Goal: Task Accomplishment & Management: Manage account settings

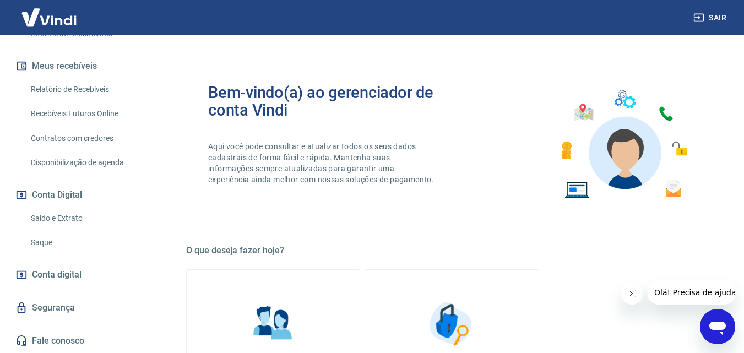
scroll to position [233, 0]
click at [54, 241] on link "Saque" at bounding box center [88, 242] width 125 height 23
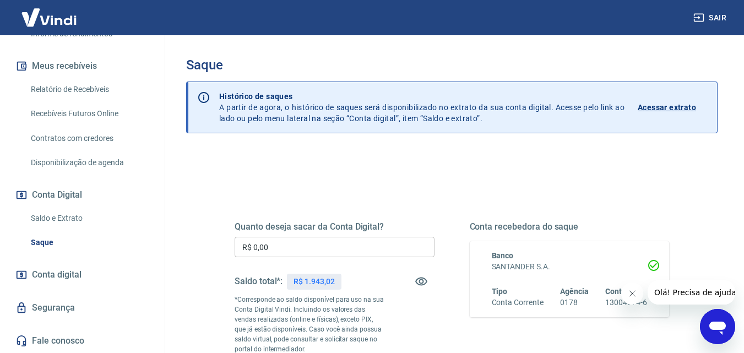
click at [54, 214] on link "Saldo e Extrato" at bounding box center [88, 218] width 125 height 23
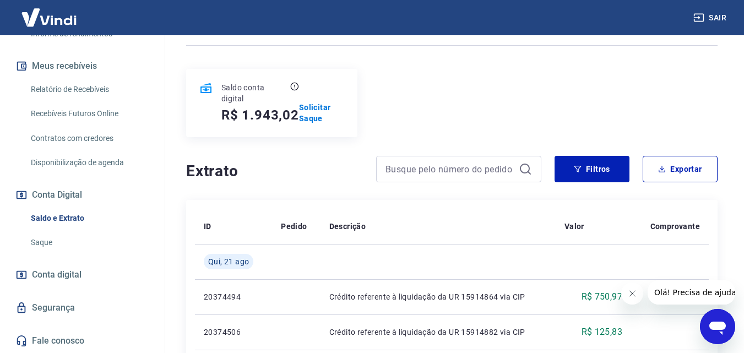
scroll to position [55, 0]
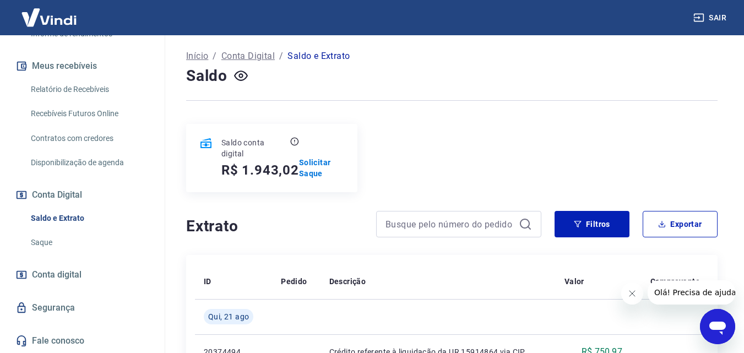
click at [62, 249] on link "Saque" at bounding box center [88, 242] width 125 height 23
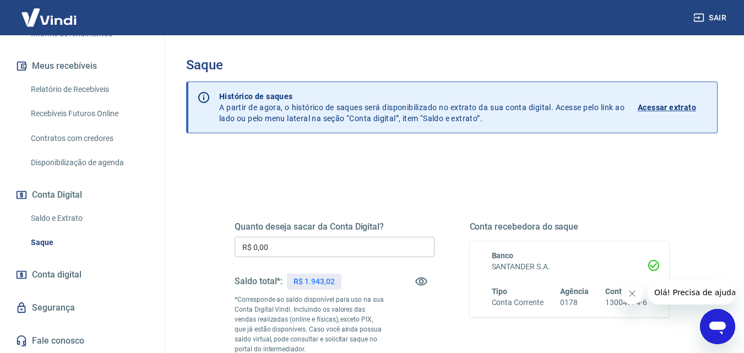
drag, startPoint x: 401, startPoint y: 188, endPoint x: 421, endPoint y: 127, distance: 63.7
click at [402, 187] on div "Quanto deseja sacar da Conta Digital? R$ 0,00 ​ Saldo total*: R$ 1.943,02 *Corr…" at bounding box center [451, 306] width 461 height 266
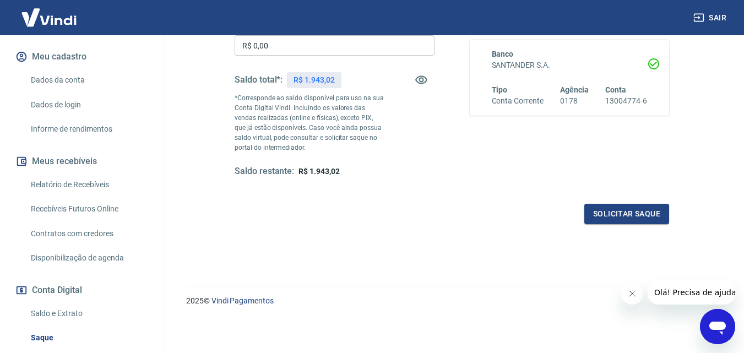
scroll to position [220, 0]
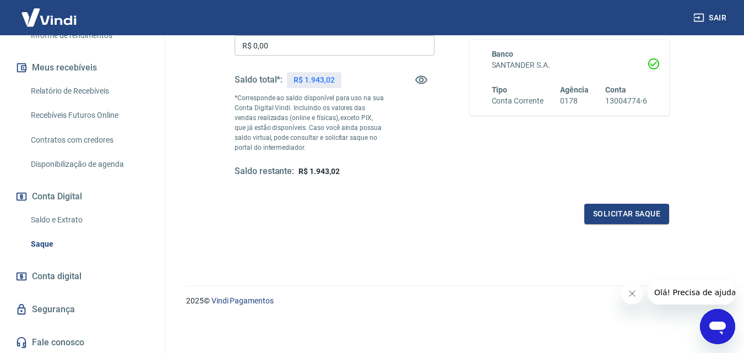
click at [54, 231] on link "Saldo e Extrato" at bounding box center [88, 220] width 125 height 23
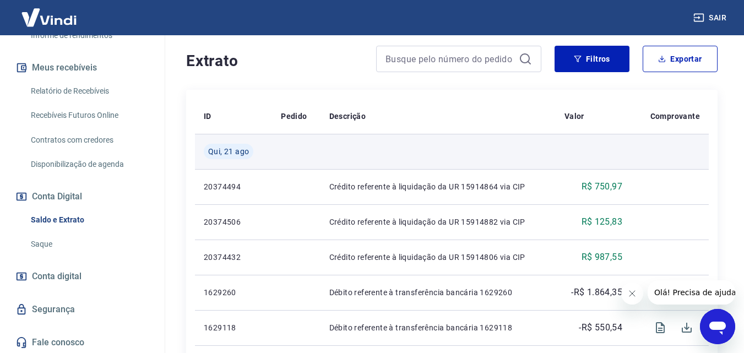
scroll to position [110, 0]
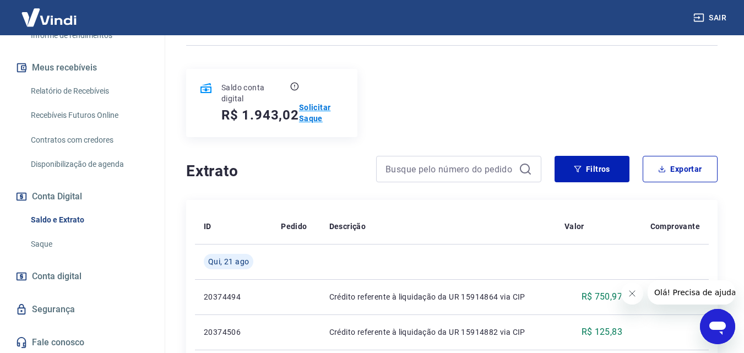
click at [309, 114] on p "Solicitar Saque" at bounding box center [321, 113] width 45 height 22
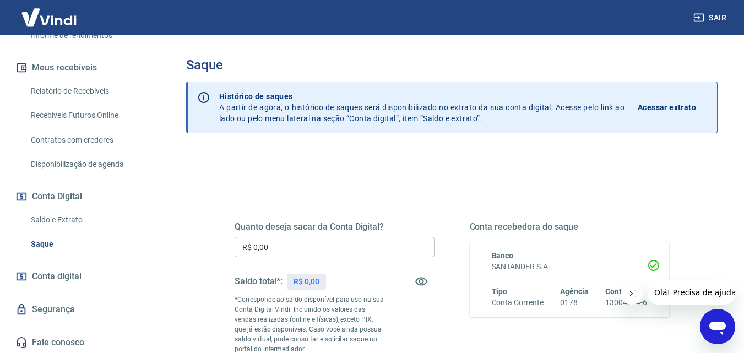
click at [358, 251] on input "R$ 0,00" at bounding box center [334, 247] width 200 height 20
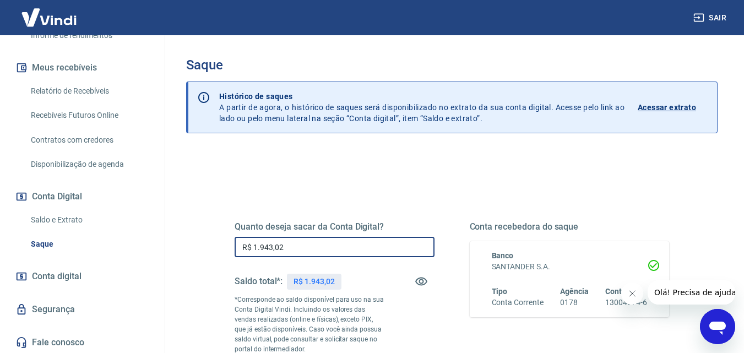
scroll to position [110, 0]
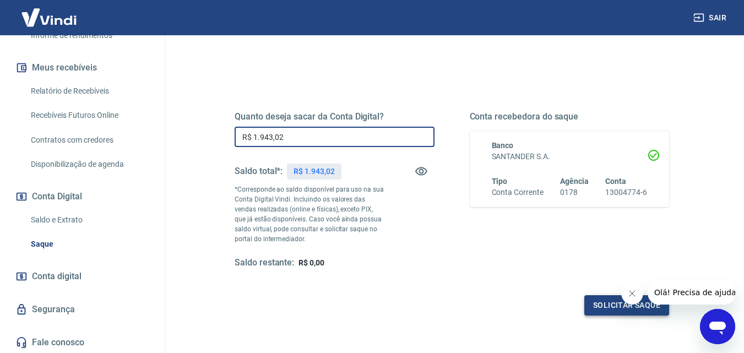
type input "R$ 1.943,02"
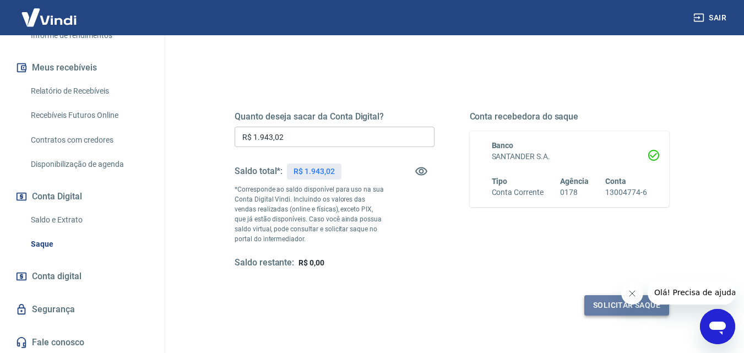
click at [603, 304] on button "Solicitar saque" at bounding box center [626, 305] width 85 height 20
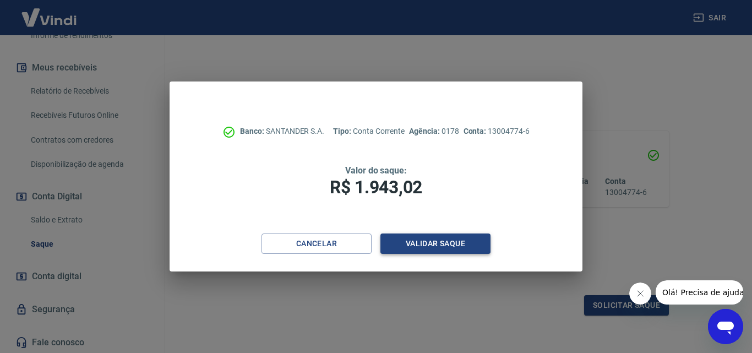
click at [446, 239] on button "Validar saque" at bounding box center [435, 243] width 110 height 20
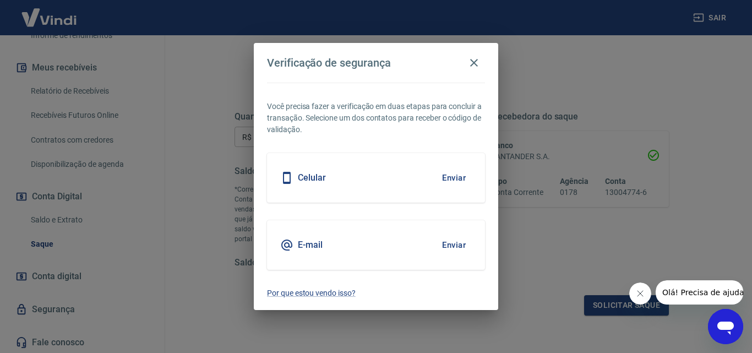
click at [450, 177] on button "Enviar" at bounding box center [454, 177] width 36 height 23
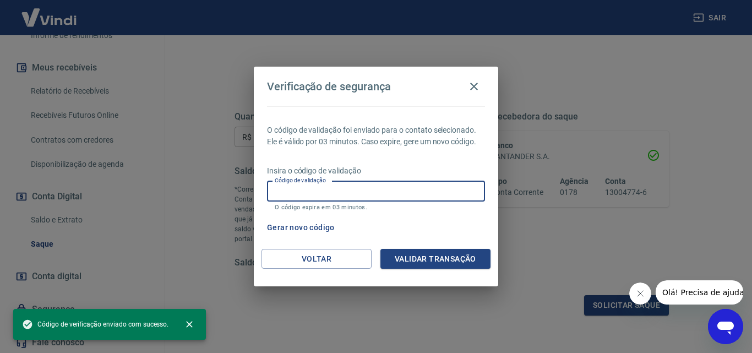
click at [449, 187] on input "Código de validação" at bounding box center [376, 191] width 218 height 20
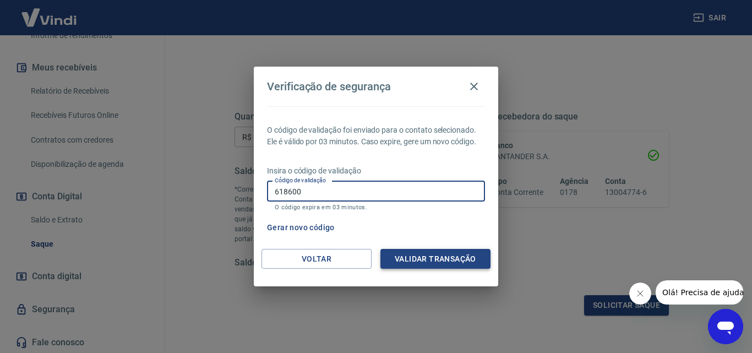
type input "618600"
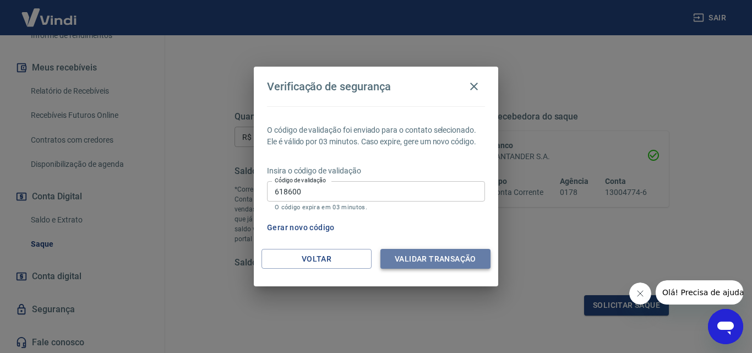
click at [445, 260] on button "Validar transação" at bounding box center [435, 259] width 110 height 20
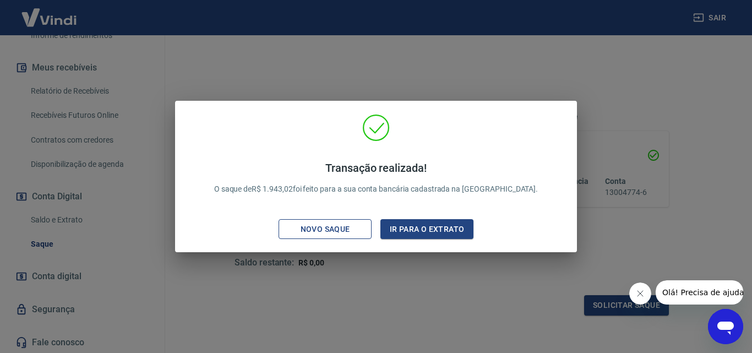
click at [357, 226] on div "Novo saque" at bounding box center [325, 229] width 76 height 14
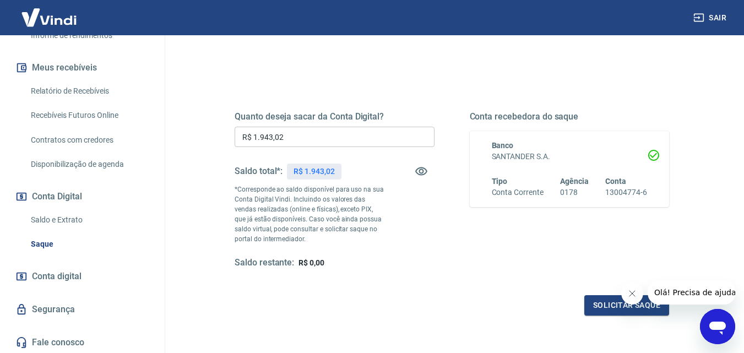
click at [67, 230] on link "Saldo e Extrato" at bounding box center [88, 220] width 125 height 23
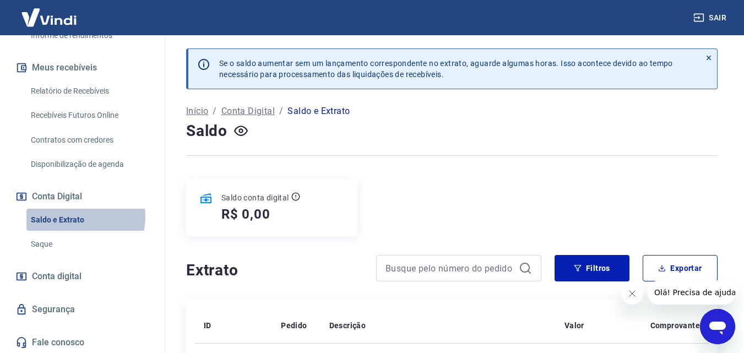
click at [79, 228] on link "Saldo e Extrato" at bounding box center [88, 220] width 125 height 23
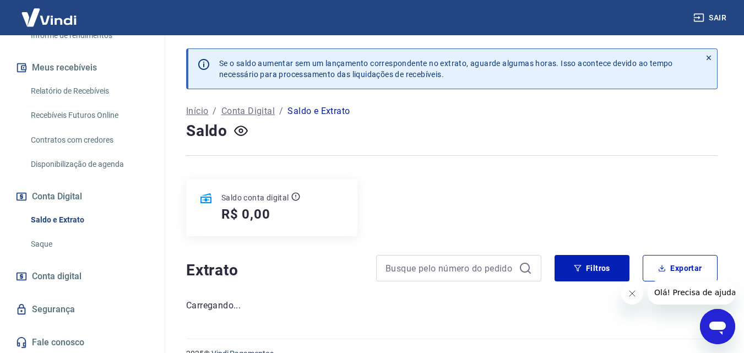
click at [79, 254] on link "Saque" at bounding box center [88, 244] width 125 height 23
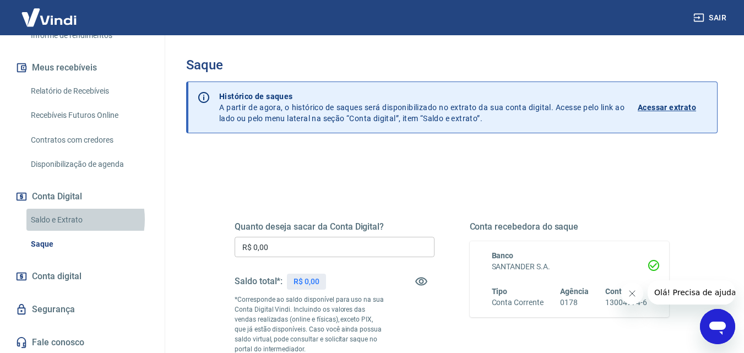
click at [63, 231] on link "Saldo e Extrato" at bounding box center [88, 220] width 125 height 23
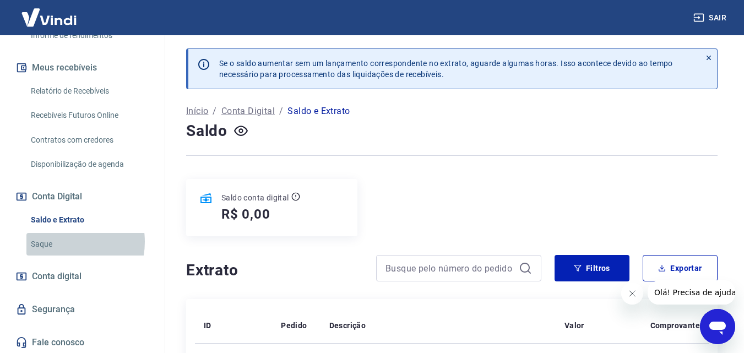
click at [62, 253] on link "Saque" at bounding box center [88, 244] width 125 height 23
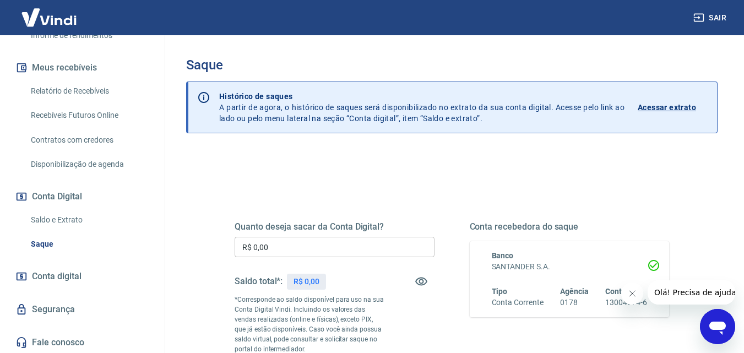
click at [85, 224] on link "Saldo e Extrato" at bounding box center [88, 220] width 125 height 23
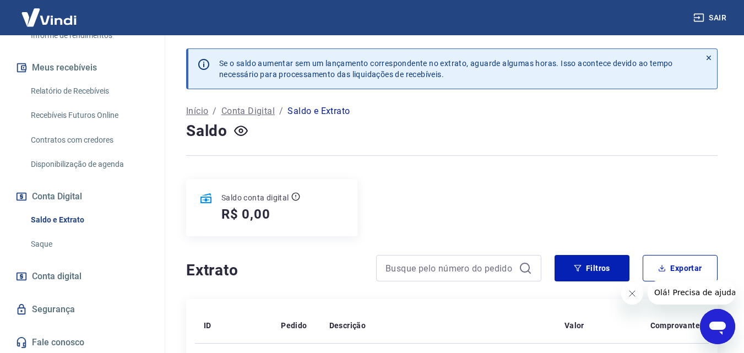
click at [58, 253] on link "Saque" at bounding box center [88, 244] width 125 height 23
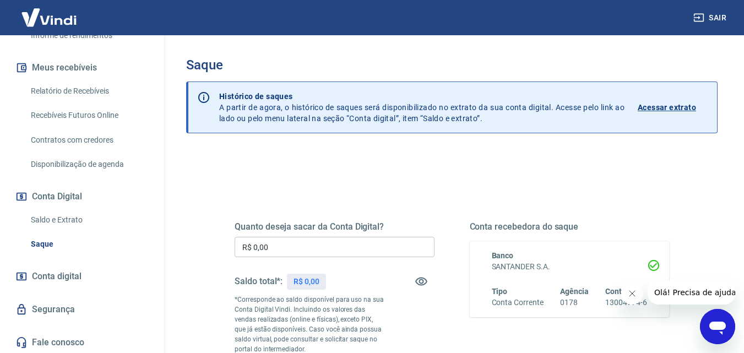
click at [80, 229] on link "Saldo e Extrato" at bounding box center [88, 220] width 125 height 23
